Goal: Task Accomplishment & Management: Manage account settings

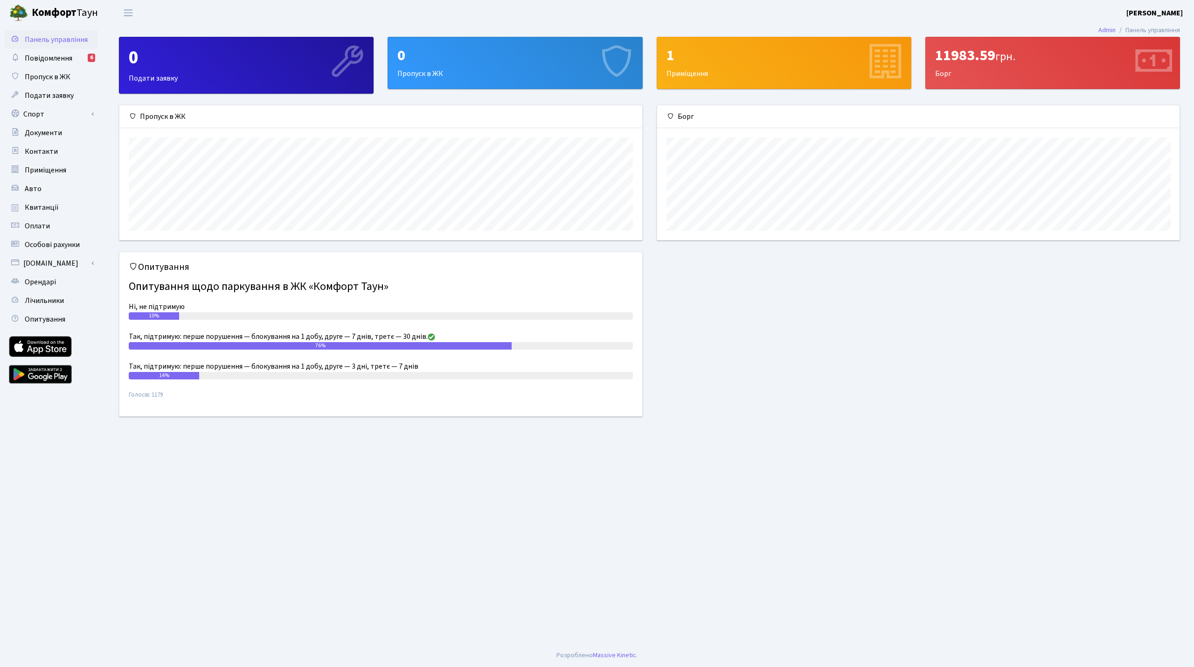
scroll to position [135, 522]
click at [52, 53] on link "Повідомлення 6" at bounding box center [51, 58] width 93 height 19
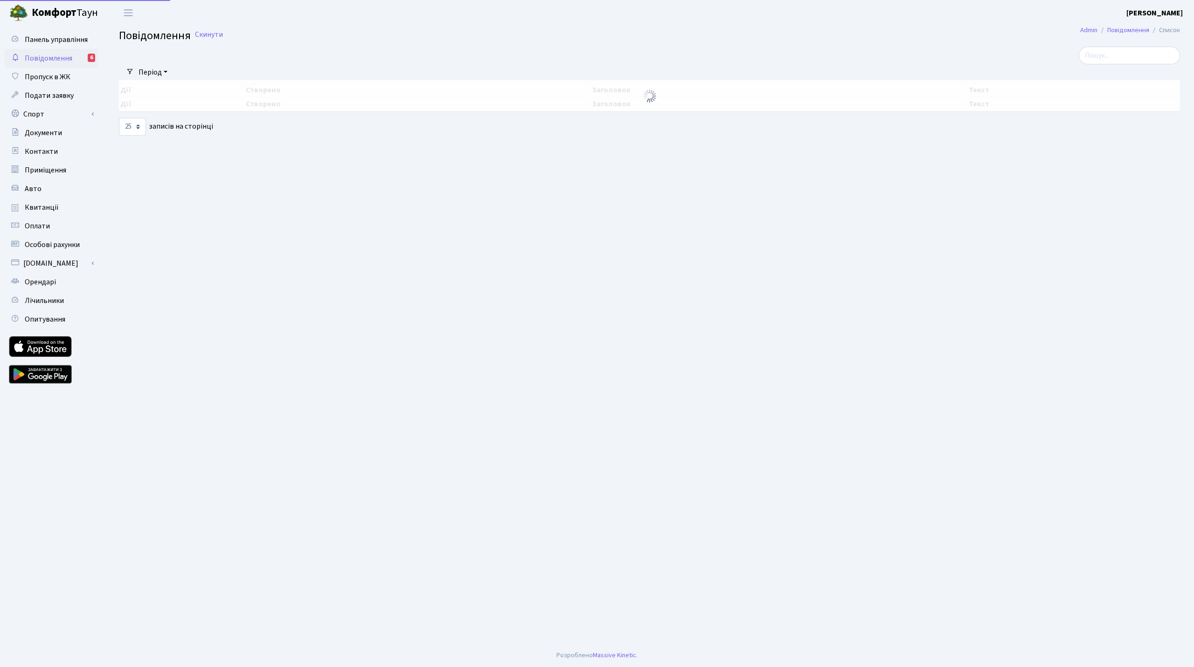
select select "25"
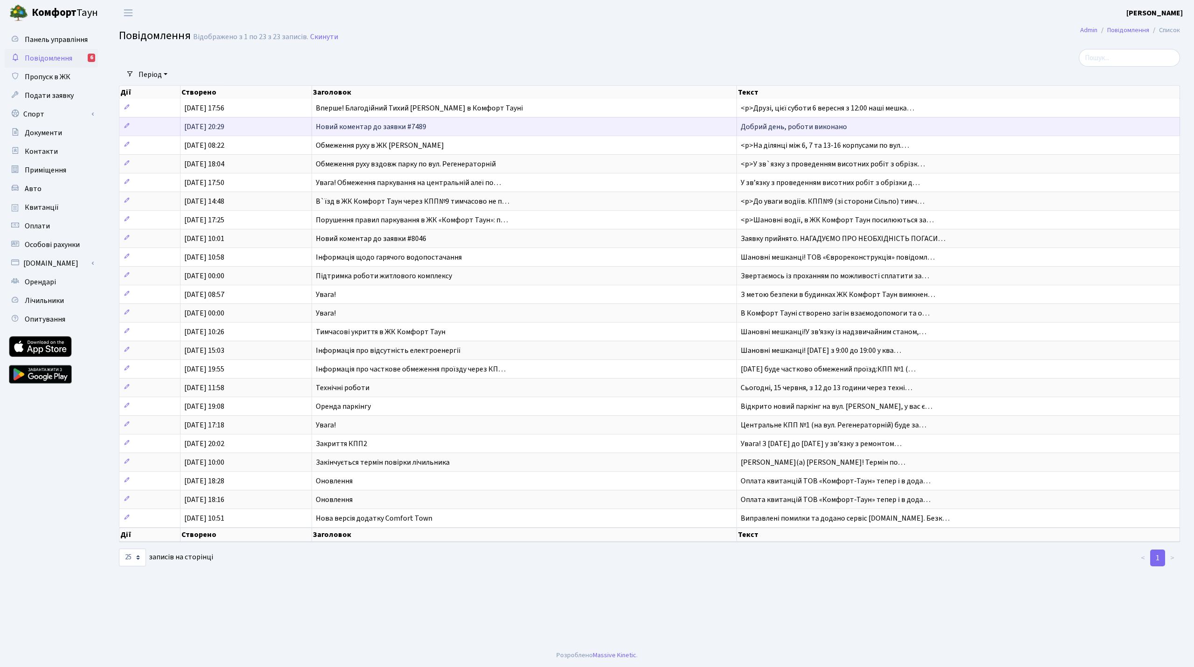
click at [277, 122] on td "30.08.2025, 20:29" at bounding box center [245, 126] width 131 height 19
select select "25"
click at [74, 54] on link "Повідомлення 6" at bounding box center [51, 58] width 93 height 19
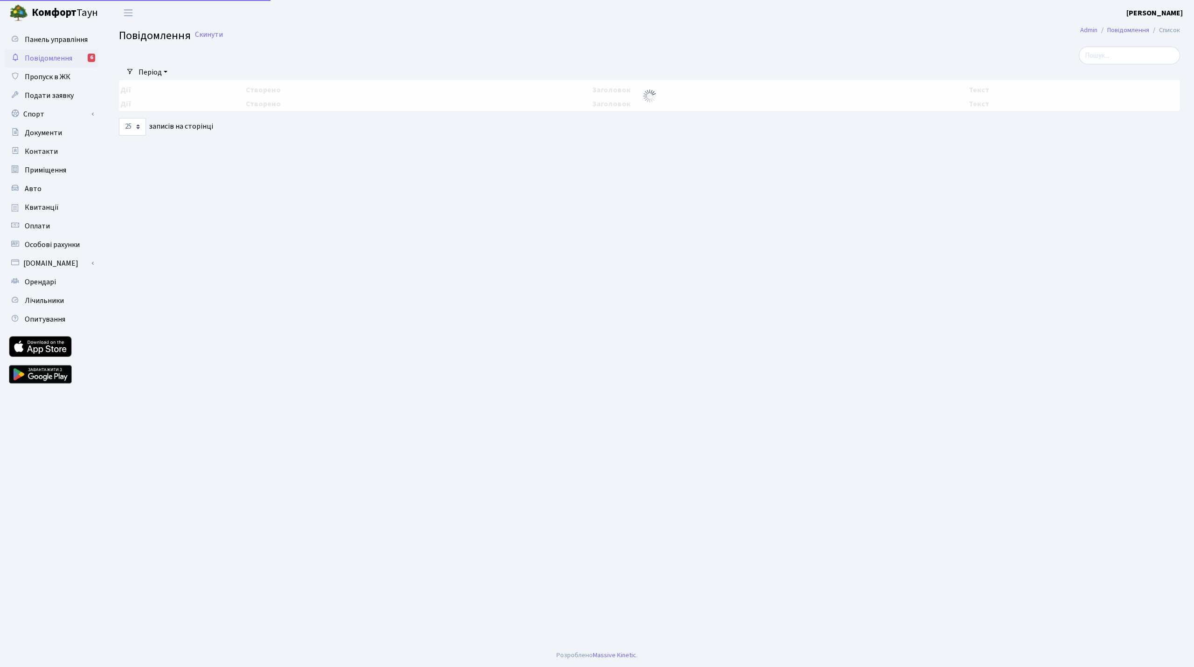
select select "25"
